Goal: Check status: Check status

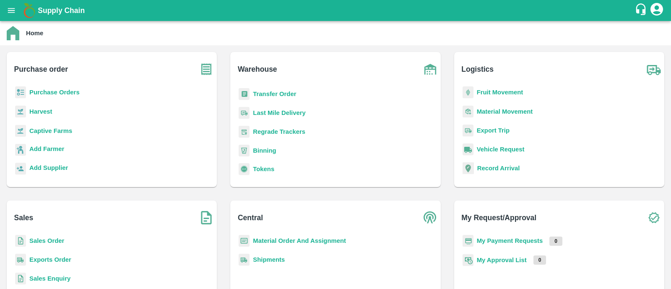
scroll to position [4, 0]
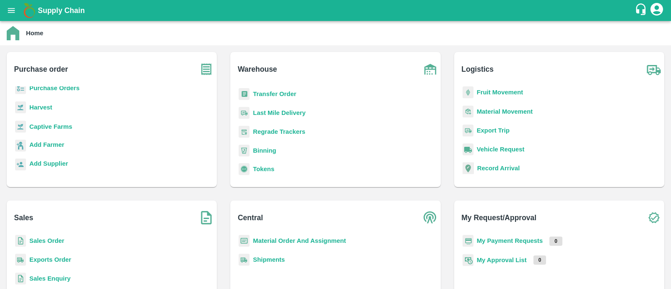
click at [50, 241] on b "Sales Order" at bounding box center [46, 240] width 35 height 7
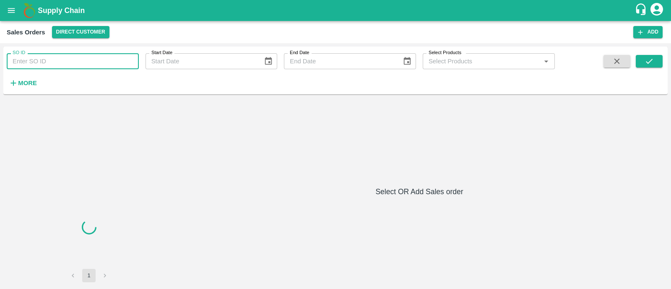
click at [86, 60] on input "SO ID" at bounding box center [73, 61] width 132 height 16
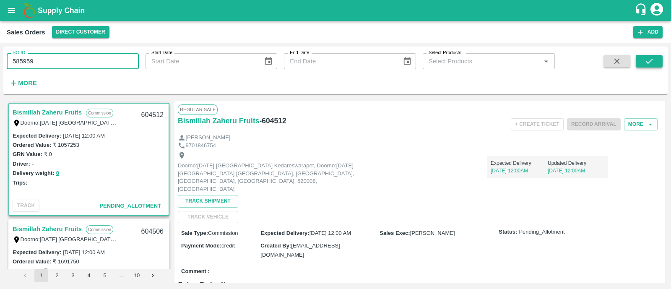
type input "585959"
click at [651, 62] on icon "submit" at bounding box center [649, 61] width 9 height 9
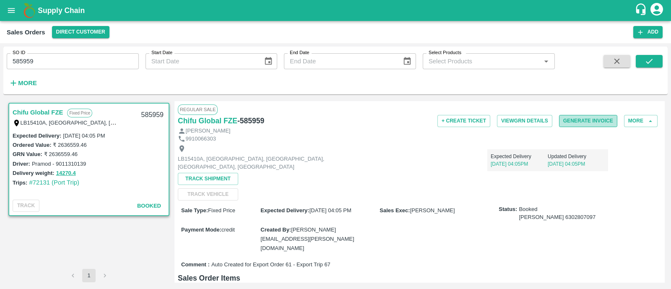
click at [583, 120] on button "Generate Invoice" at bounding box center [588, 121] width 58 height 12
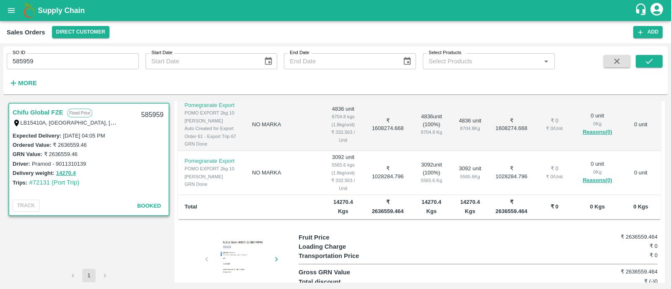
scroll to position [215, 0]
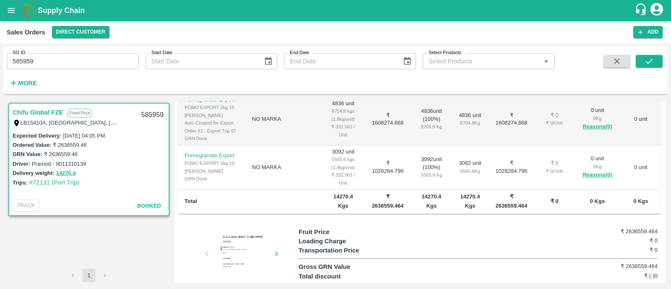
click at [234, 234] on div at bounding box center [241, 255] width 63 height 42
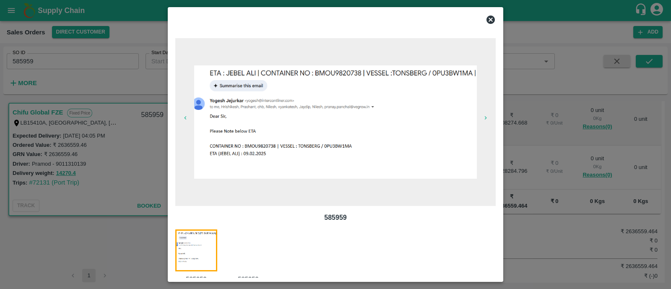
click at [236, 246] on div at bounding box center [253, 256] width 52 height 54
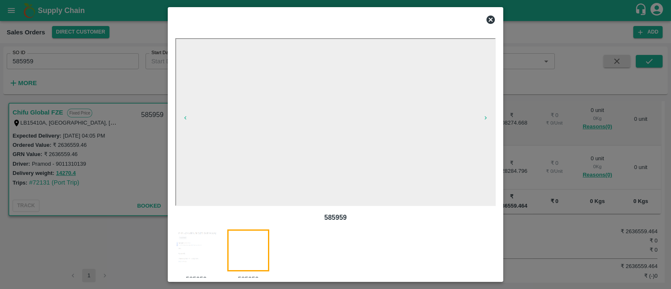
scroll to position [16, 0]
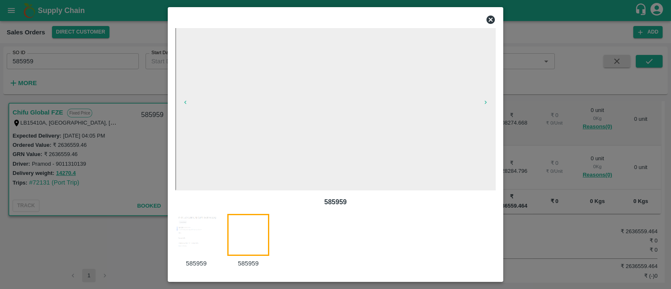
click at [490, 20] on icon at bounding box center [491, 20] width 10 height 10
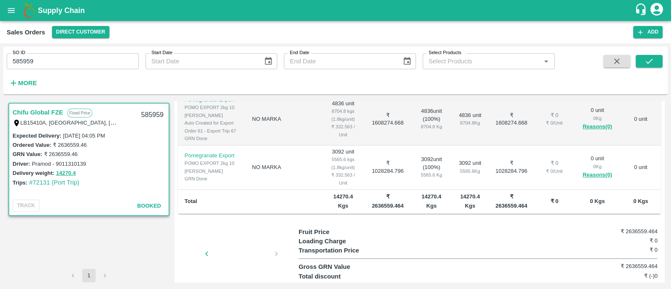
click at [232, 234] on div at bounding box center [241, 256] width 63 height 44
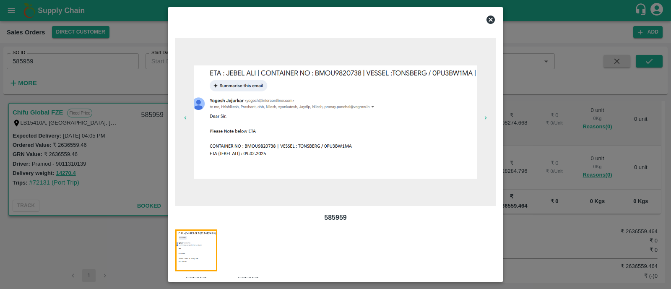
click at [256, 250] on div at bounding box center [253, 256] width 52 height 54
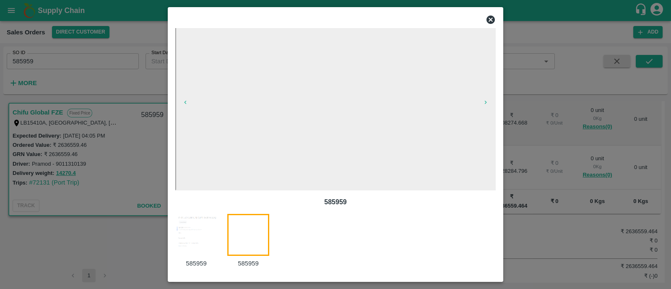
click at [203, 236] on img at bounding box center [196, 235] width 42 height 42
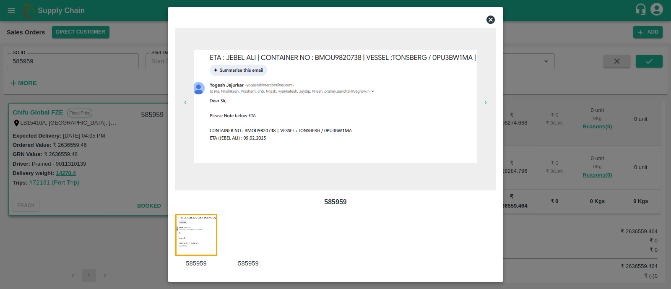
click at [244, 230] on div at bounding box center [253, 241] width 52 height 54
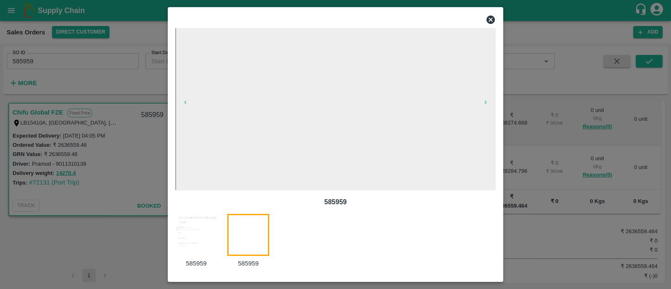
click at [201, 229] on img at bounding box center [196, 235] width 42 height 42
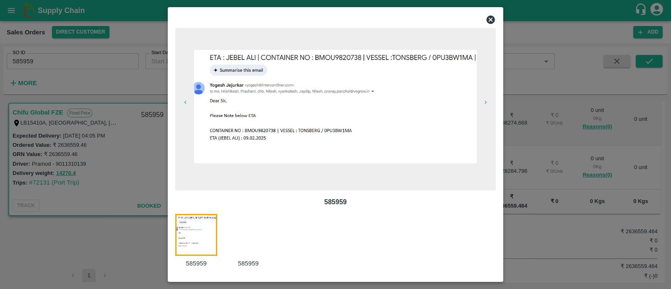
click at [489, 19] on icon at bounding box center [491, 20] width 8 height 8
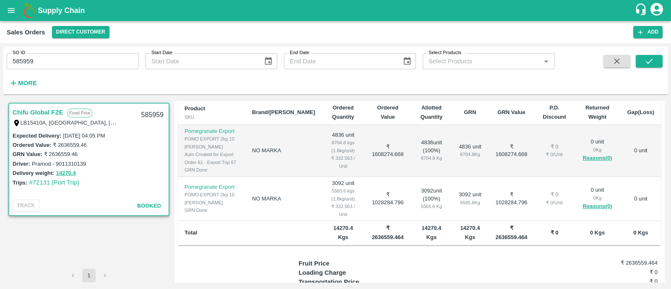
scroll to position [215, 0]
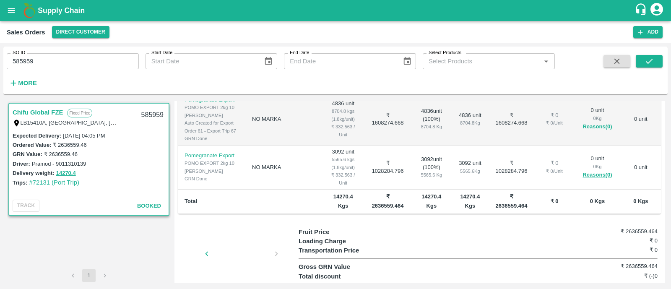
click at [251, 234] on div at bounding box center [241, 256] width 63 height 44
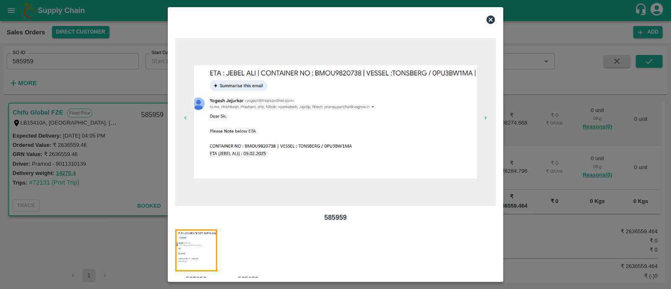
click at [252, 255] on div at bounding box center [253, 256] width 52 height 54
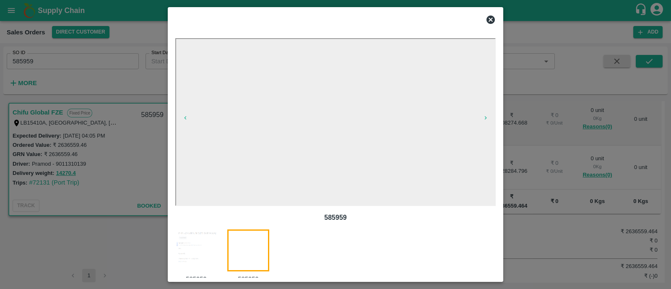
scroll to position [16, 0]
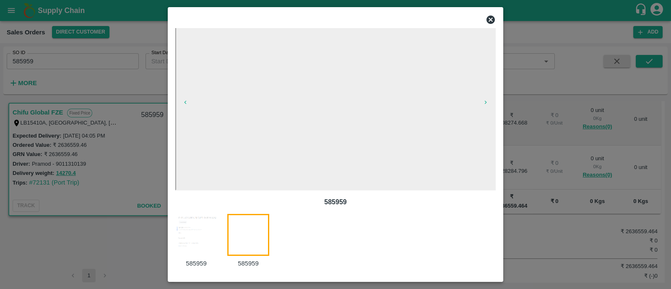
click at [192, 232] on img at bounding box center [196, 235] width 42 height 42
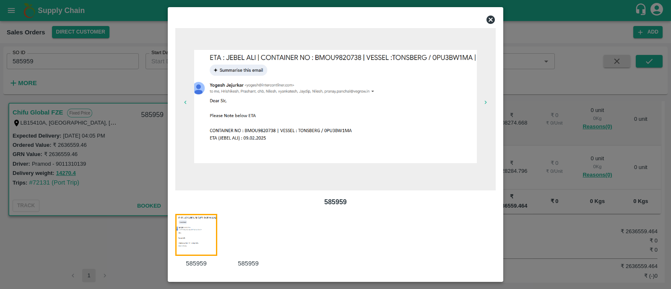
click at [369, 131] on img at bounding box center [335, 106] width 282 height 113
click at [243, 233] on div at bounding box center [253, 241] width 52 height 54
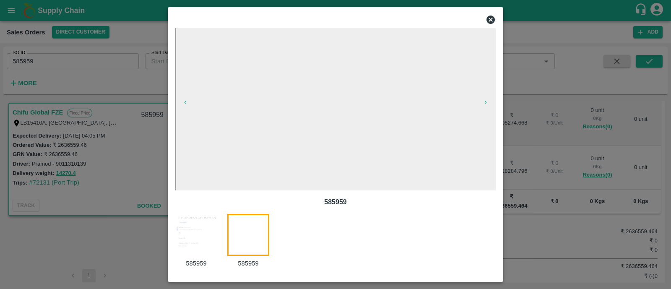
click at [490, 19] on icon at bounding box center [491, 20] width 10 height 10
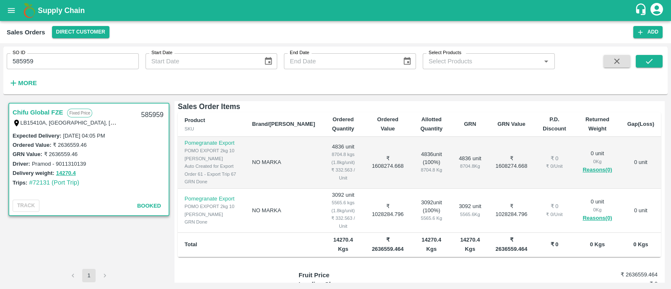
scroll to position [215, 0]
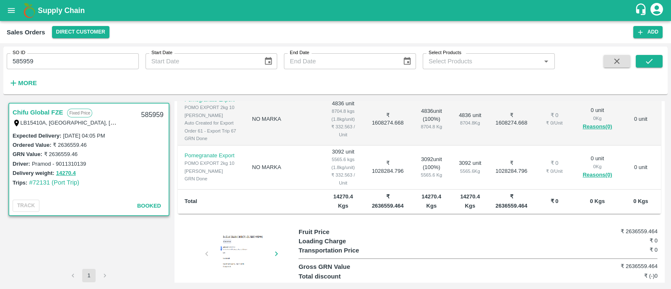
click at [232, 234] on div at bounding box center [241, 255] width 63 height 42
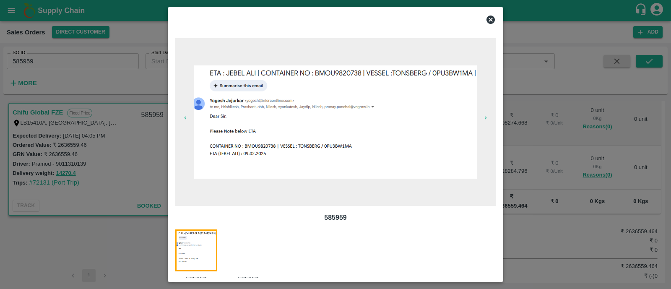
click at [84, 169] on div at bounding box center [335, 144] width 671 height 289
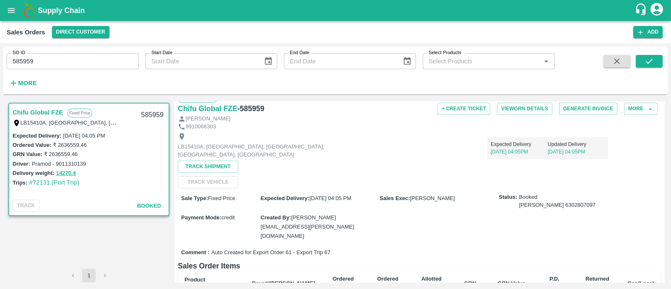
scroll to position [12, 0]
click at [292, 220] on div "Created By : bhausaheb.tukaram@vegrow.in" at bounding box center [319, 227] width 119 height 28
click at [297, 219] on div "Created By : bhausaheb.tukaram@vegrow.in" at bounding box center [319, 227] width 119 height 28
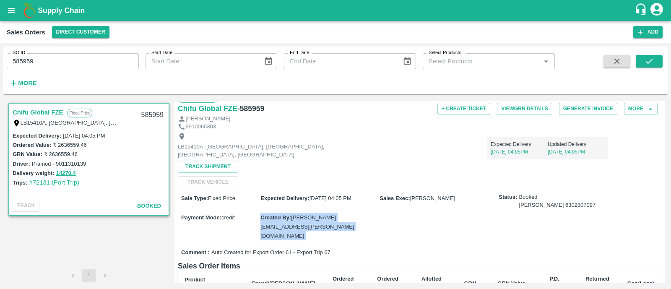
click at [297, 219] on div "Created By : bhausaheb.tukaram@vegrow.in" at bounding box center [319, 227] width 119 height 28
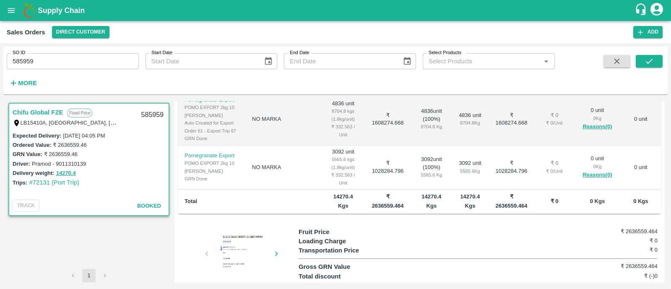
click at [207, 249] on icon "button" at bounding box center [206, 253] width 9 height 9
click at [233, 234] on div at bounding box center [241, 255] width 63 height 42
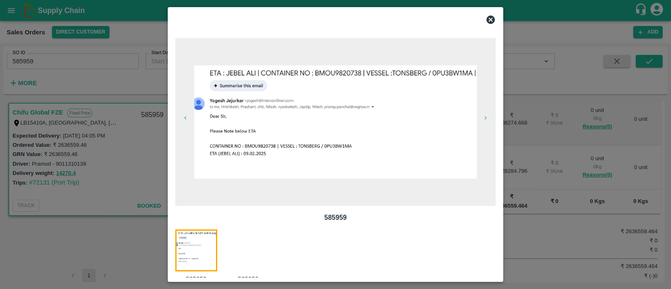
click at [488, 22] on icon at bounding box center [491, 20] width 8 height 8
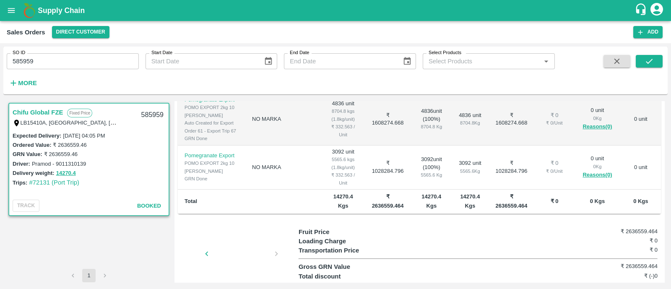
scroll to position [214, 0]
click at [250, 234] on div at bounding box center [241, 255] width 63 height 42
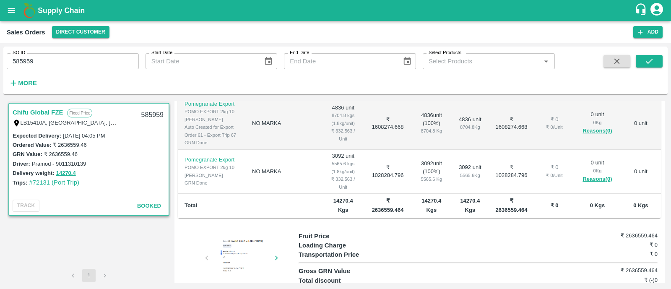
scroll to position [215, 0]
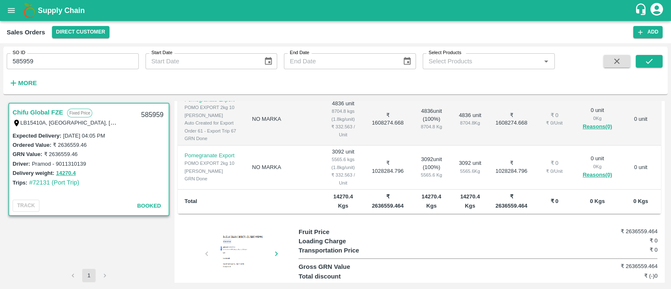
click at [237, 234] on div at bounding box center [241, 255] width 63 height 42
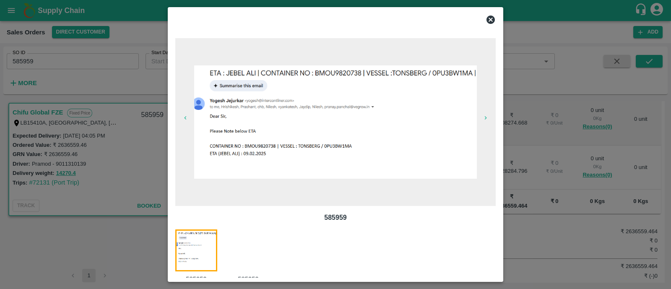
click at [490, 18] on icon at bounding box center [491, 20] width 10 height 10
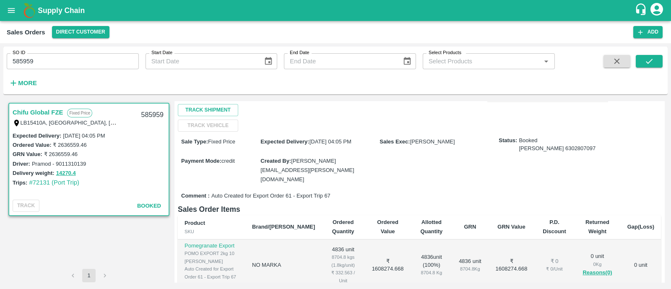
scroll to position [63, 0]
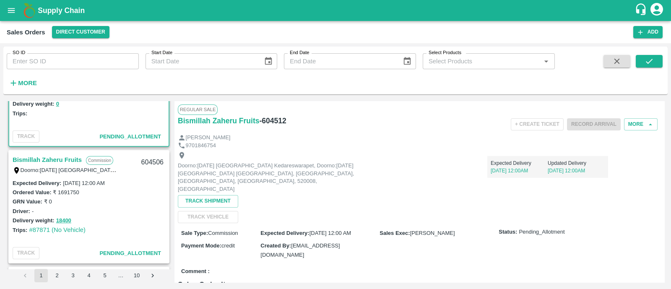
scroll to position [70, 0]
click at [7, 14] on icon "open drawer" at bounding box center [11, 10] width 9 height 9
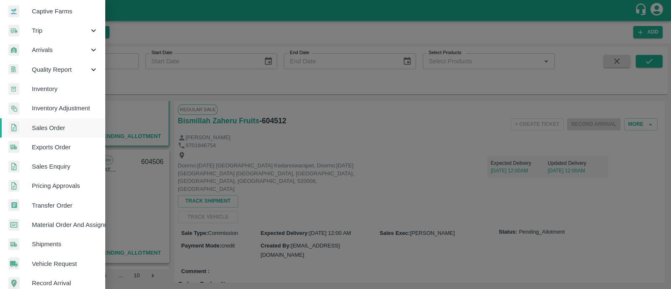
scroll to position [81, 0]
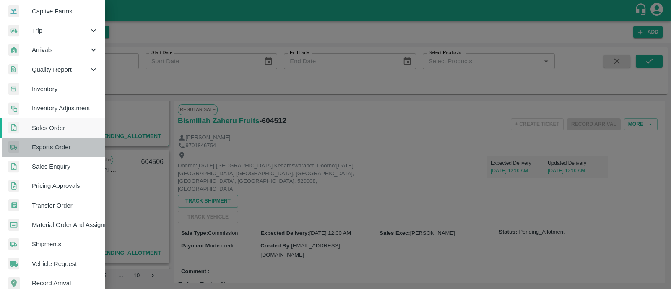
click at [55, 145] on span "Exports Order" at bounding box center [65, 147] width 66 height 9
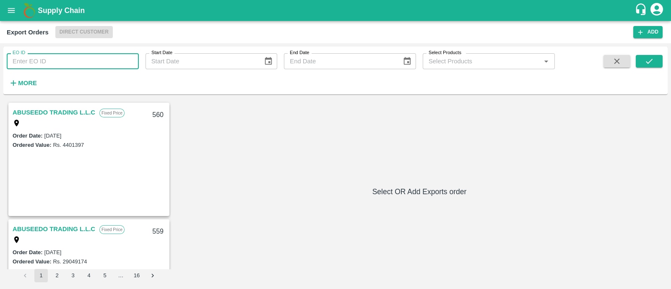
click at [99, 59] on input "EO ID" at bounding box center [73, 61] width 132 height 16
type input "61"
click at [652, 62] on icon "submit" at bounding box center [649, 61] width 9 height 9
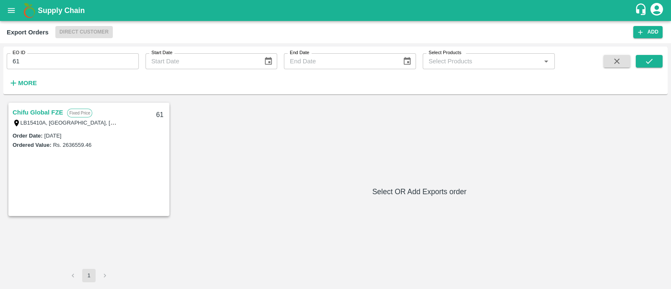
click at [31, 110] on link "Chifu Global FZE" at bounding box center [38, 112] width 50 height 11
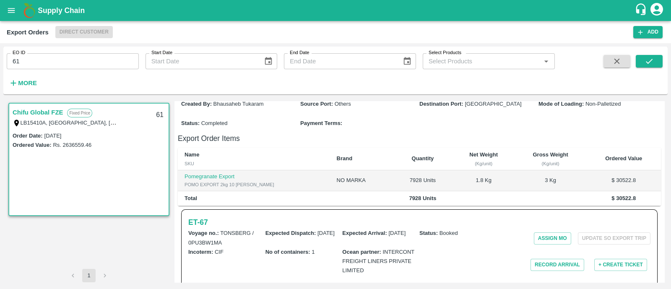
scroll to position [197, 0]
